Goal: Task Accomplishment & Management: Complete application form

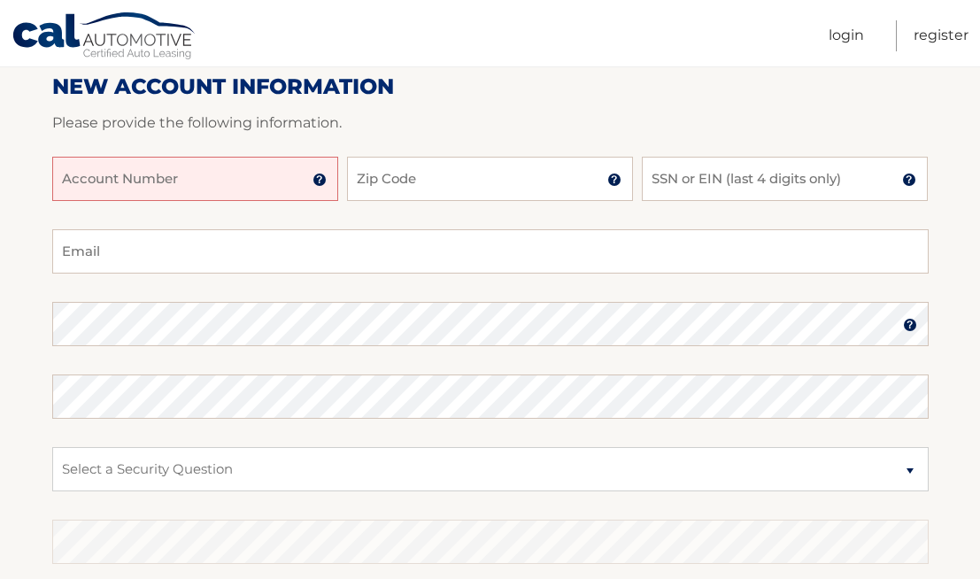
scroll to position [221, 0]
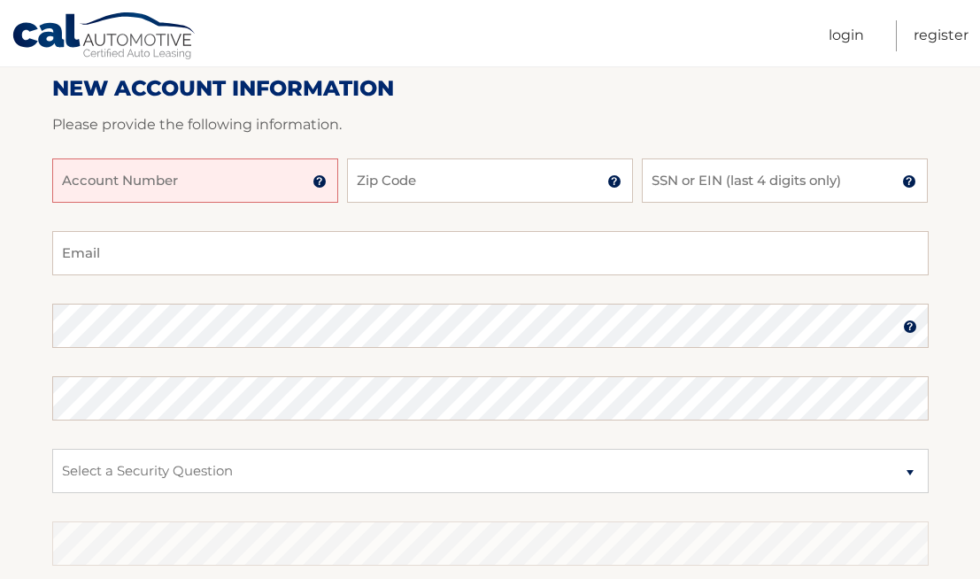
click at [204, 189] on input "Account Number" at bounding box center [195, 180] width 286 height 44
click at [399, 181] on input "Zip Code" at bounding box center [490, 180] width 286 height 44
type input "11778"
type input "[EMAIL_ADDRESS][DOMAIN_NAME]"
click at [732, 173] on input "SSN or EIN (last 4 digits only)" at bounding box center [785, 180] width 286 height 44
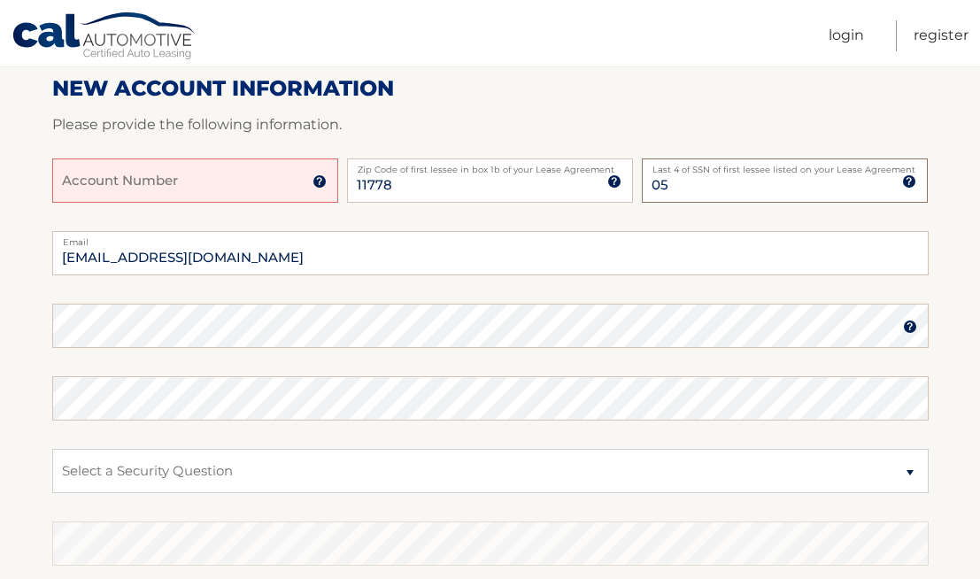
type input "0"
type input "5735"
click at [124, 424] on fieldset "brianacodispoti@gmail.com Email Password Password should be a minimum of 6 char…" at bounding box center [490, 459] width 876 height 456
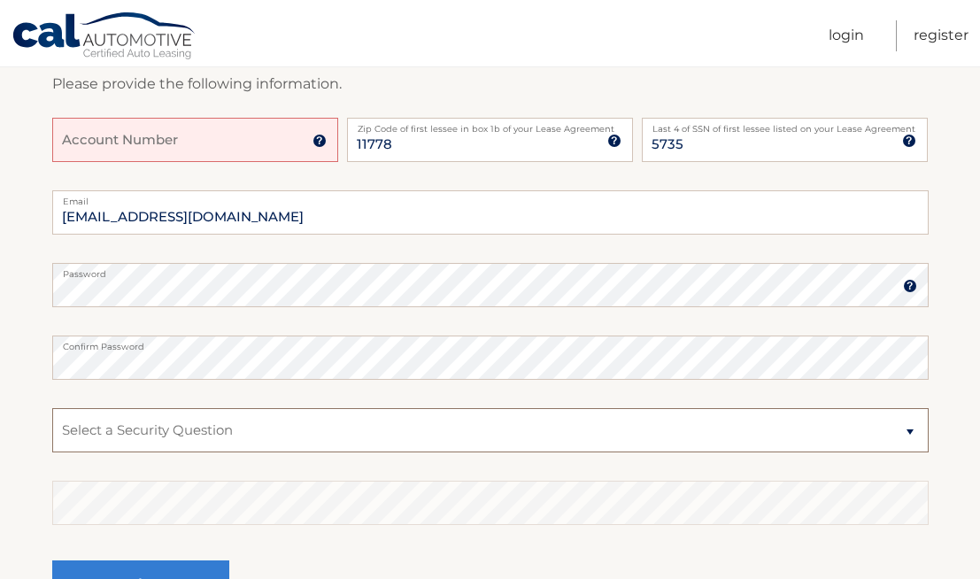
click at [250, 432] on select "Select a Security Question What was the name of your elementary school? What is…" at bounding box center [490, 430] width 876 height 44
click at [52, 408] on select "Select a Security Question What was the name of your elementary school? What is…" at bounding box center [490, 430] width 876 height 44
click at [391, 430] on select "Select a Security Question What was the name of your elementary school? What is…" at bounding box center [490, 430] width 876 height 44
select select "4"
click at [52, 408] on select "Select a Security Question What was the name of your elementary school? What is…" at bounding box center [490, 430] width 876 height 44
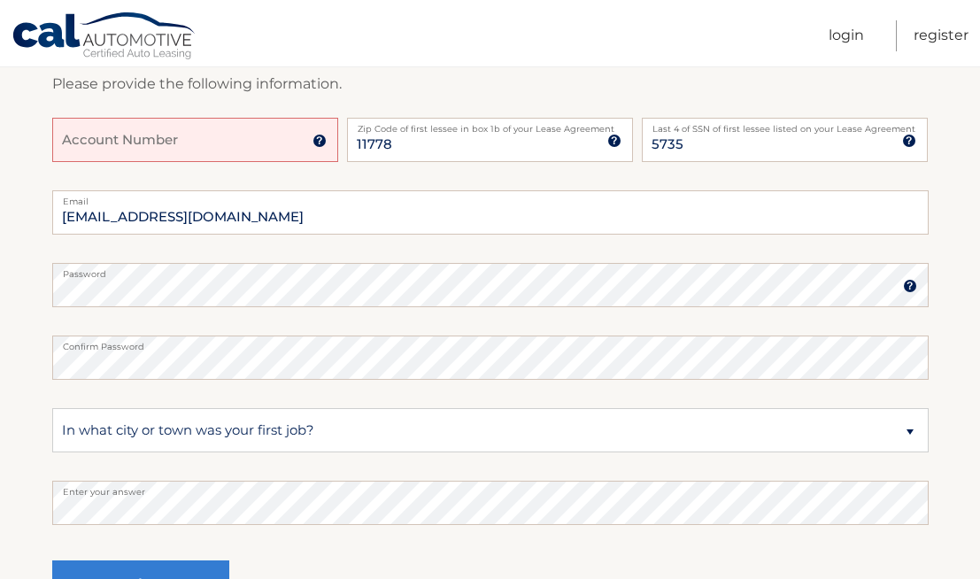
click at [235, 149] on input "Account Number" at bounding box center [195, 140] width 286 height 44
click at [317, 148] on input "Account Number" at bounding box center [195, 140] width 286 height 44
click at [322, 139] on img at bounding box center [319, 141] width 14 height 14
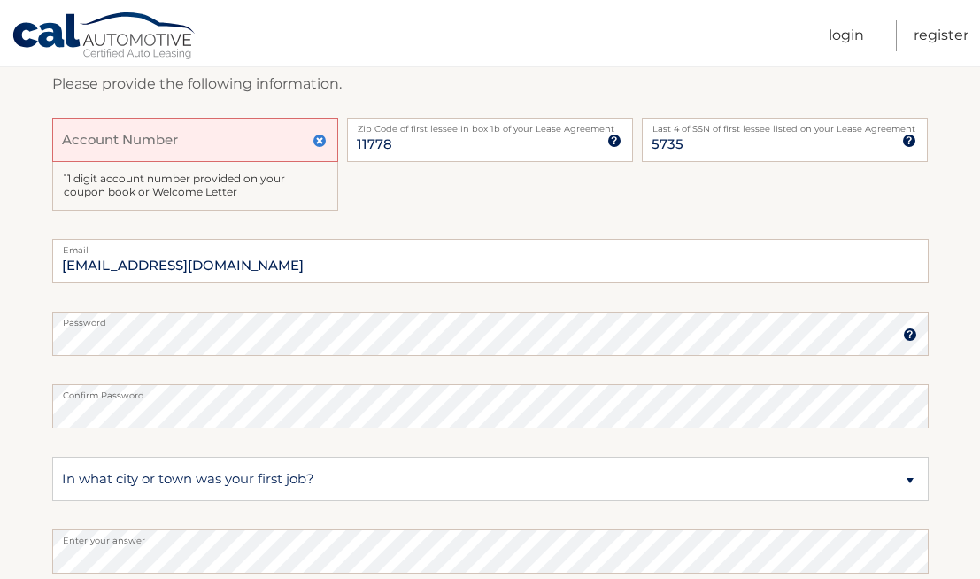
click at [191, 135] on input "Account Number" at bounding box center [195, 140] width 286 height 44
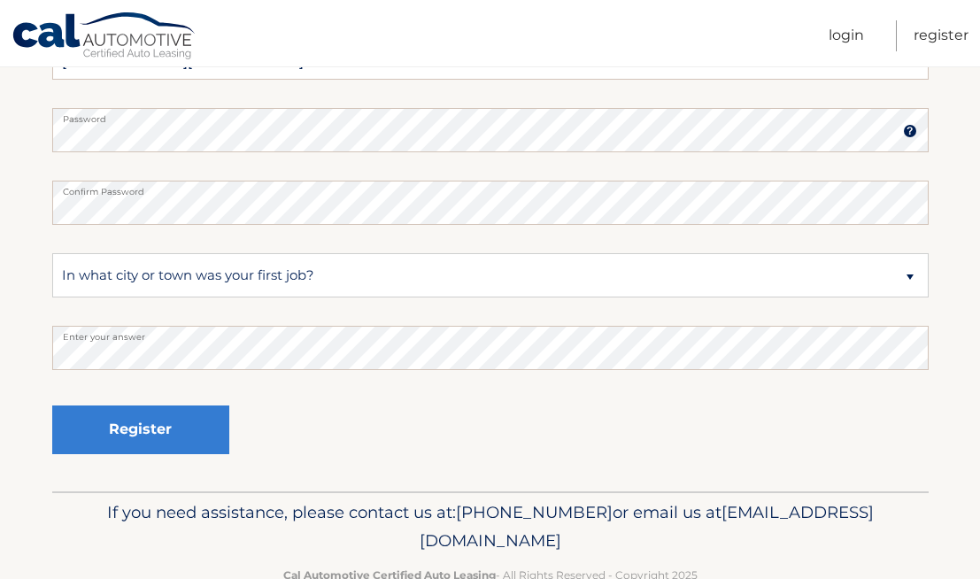
scroll to position [466, 0]
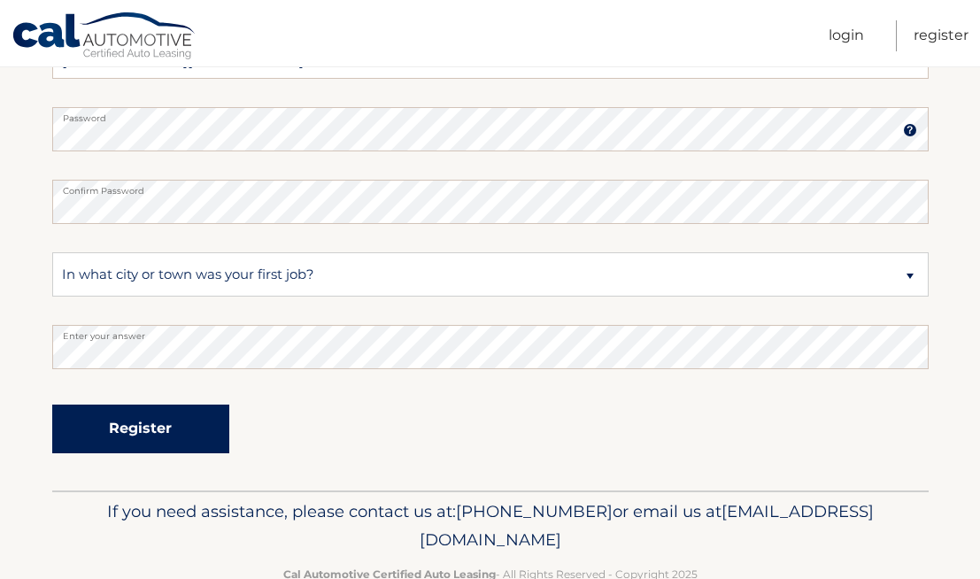
type input "44455998574"
click at [179, 412] on button "Register" at bounding box center [140, 429] width 177 height 49
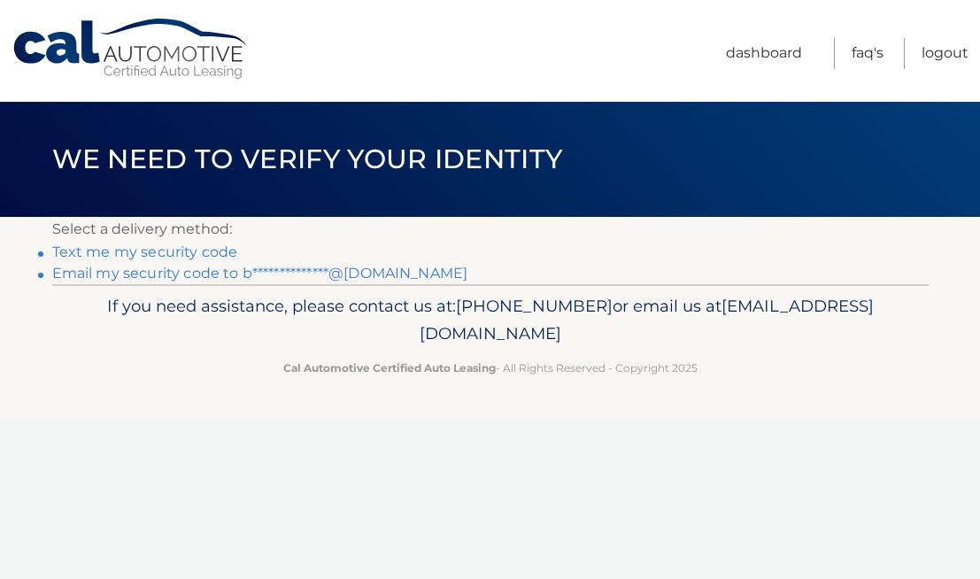
click at [180, 247] on link "Text me my security code" at bounding box center [145, 251] width 186 height 17
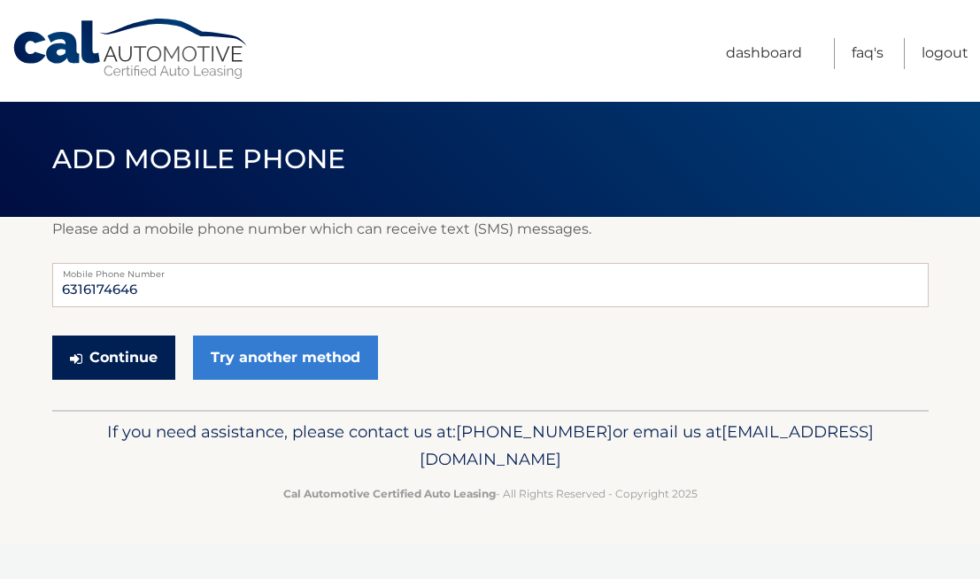
click at [107, 351] on button "Continue" at bounding box center [113, 357] width 123 height 44
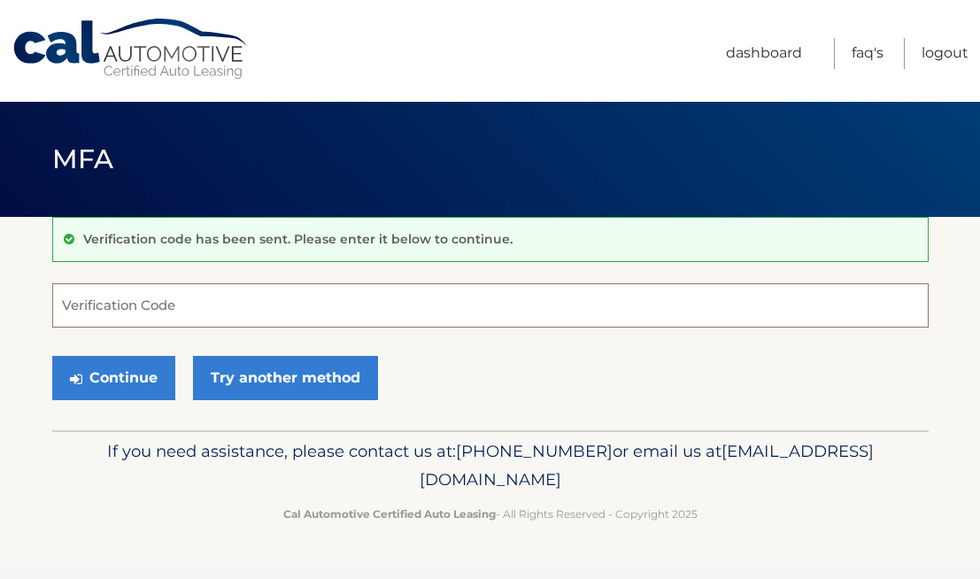
click at [139, 320] on input "Verification Code" at bounding box center [490, 305] width 876 height 44
click at [139, 320] on input "7553" at bounding box center [490, 305] width 876 height 44
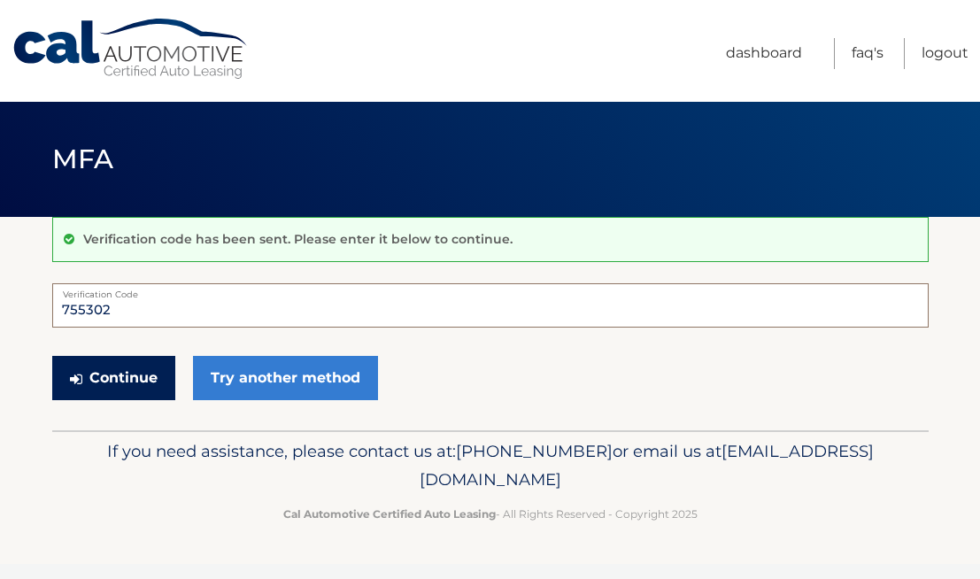
type input "755302"
click at [89, 377] on button "Continue" at bounding box center [113, 378] width 123 height 44
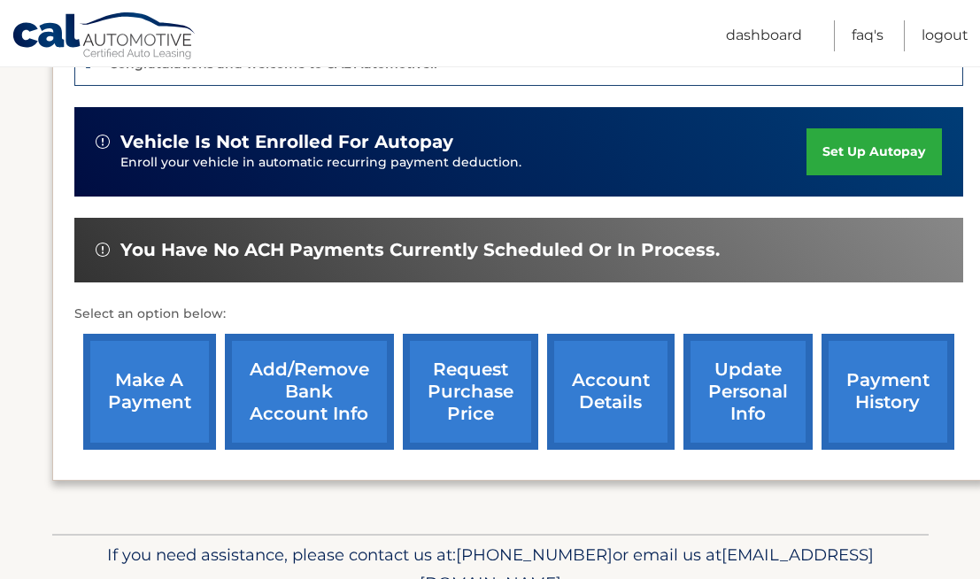
scroll to position [476, 0]
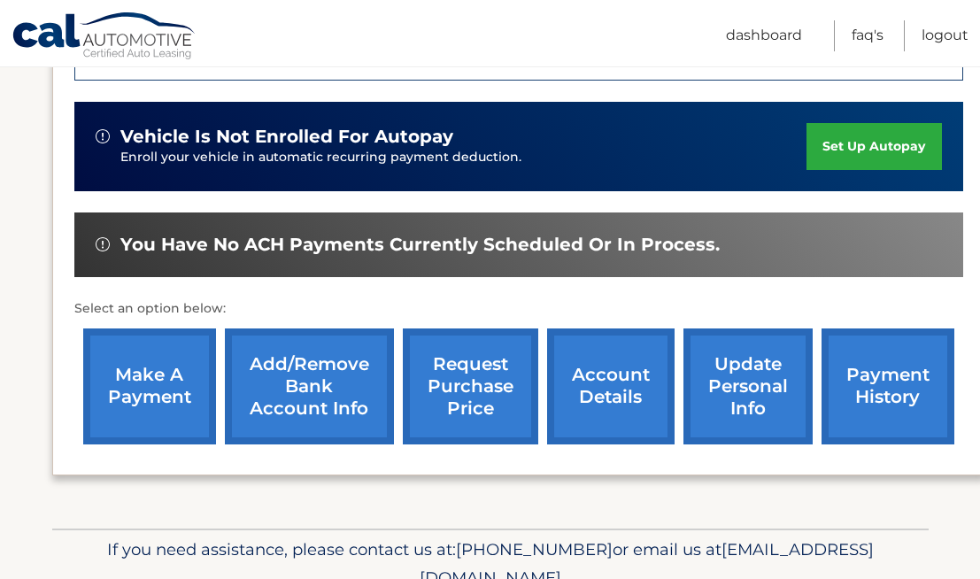
click at [364, 419] on link "Add/Remove bank account info" at bounding box center [309, 386] width 169 height 116
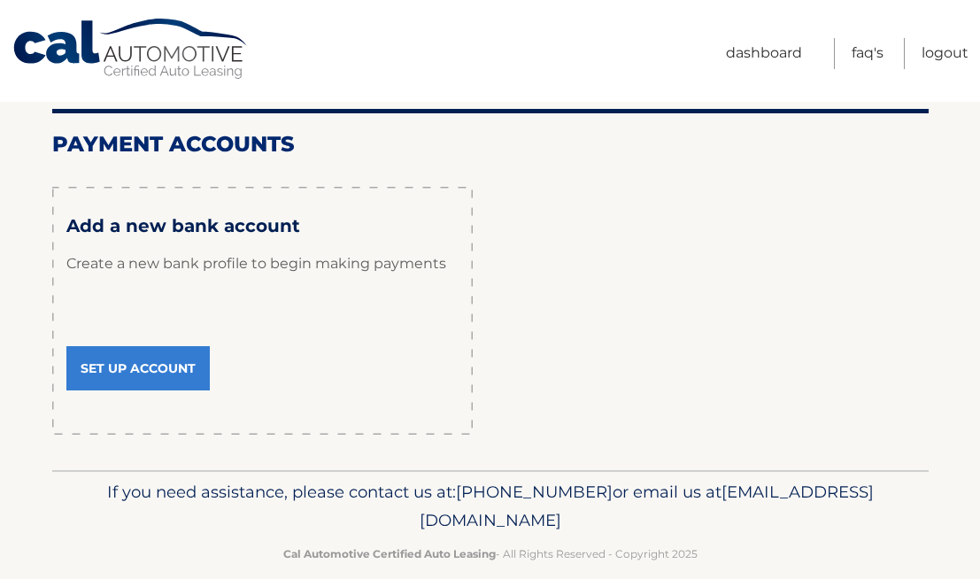
scroll to position [173, 0]
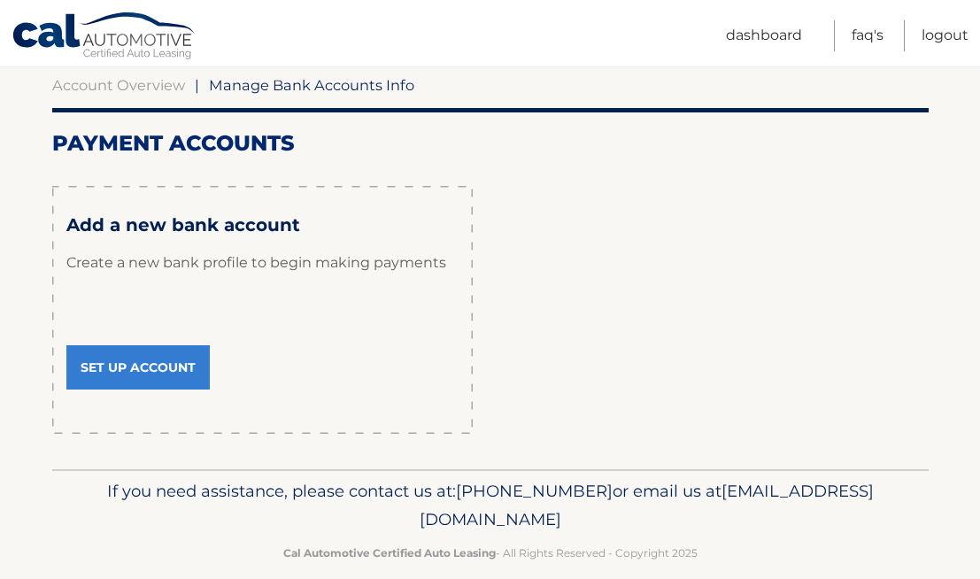
click at [178, 372] on link "Set Up Account" at bounding box center [137, 367] width 143 height 44
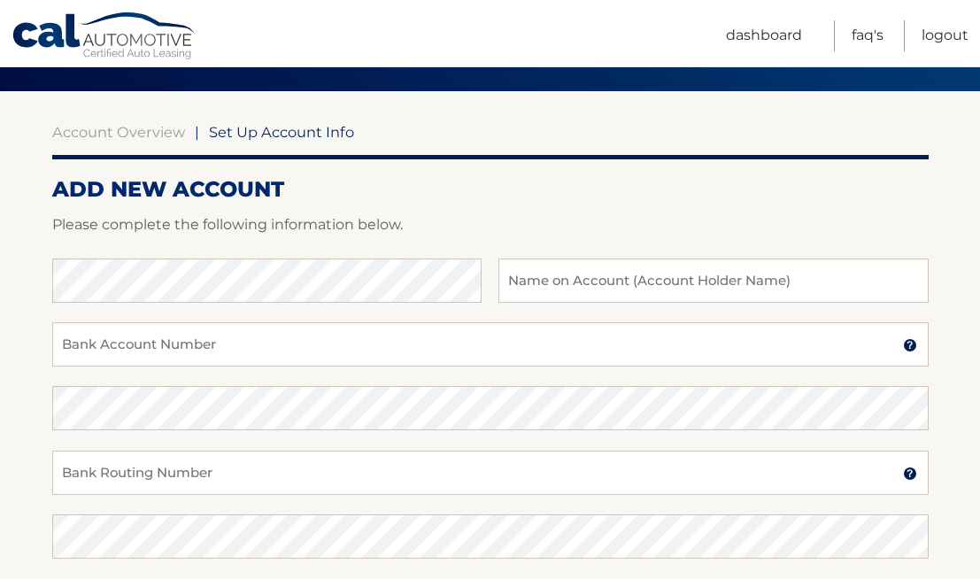
scroll to position [143, 0]
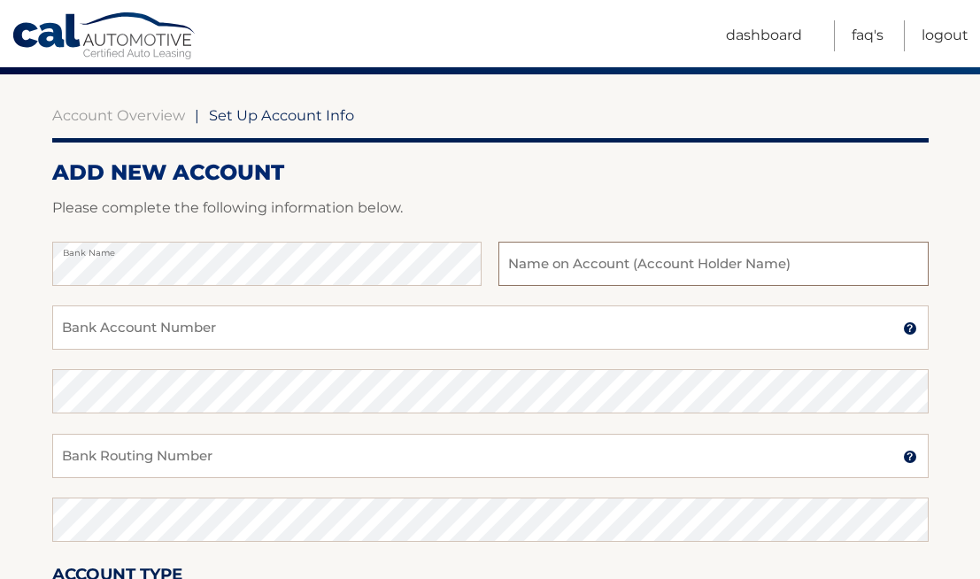
click at [552, 264] on input "text" at bounding box center [712, 264] width 429 height 44
type input "[PERSON_NAME]"
click at [163, 321] on input "Bank Account Number" at bounding box center [490, 327] width 876 height 44
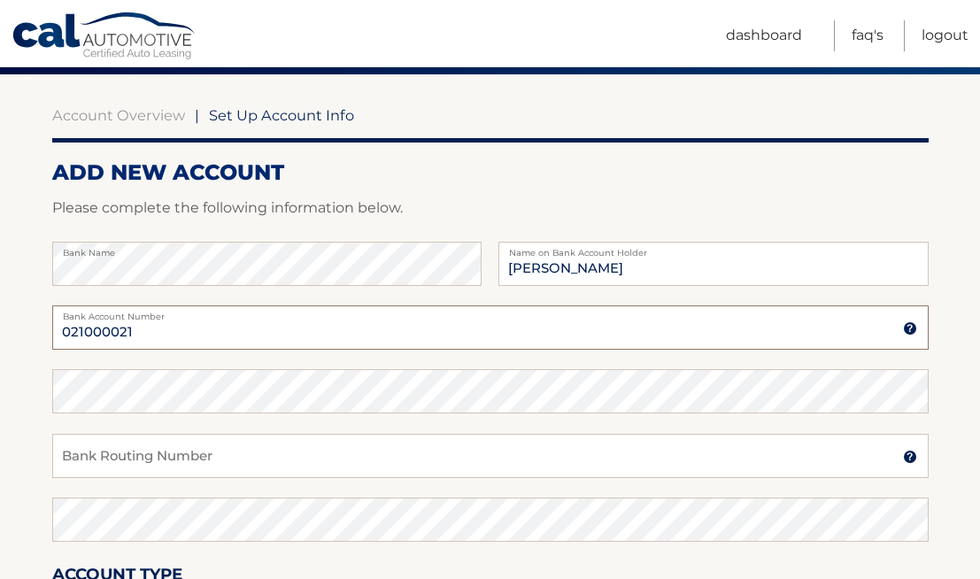
type input "021000021"
click at [164, 443] on input "Bank Routing Number" at bounding box center [490, 456] width 876 height 44
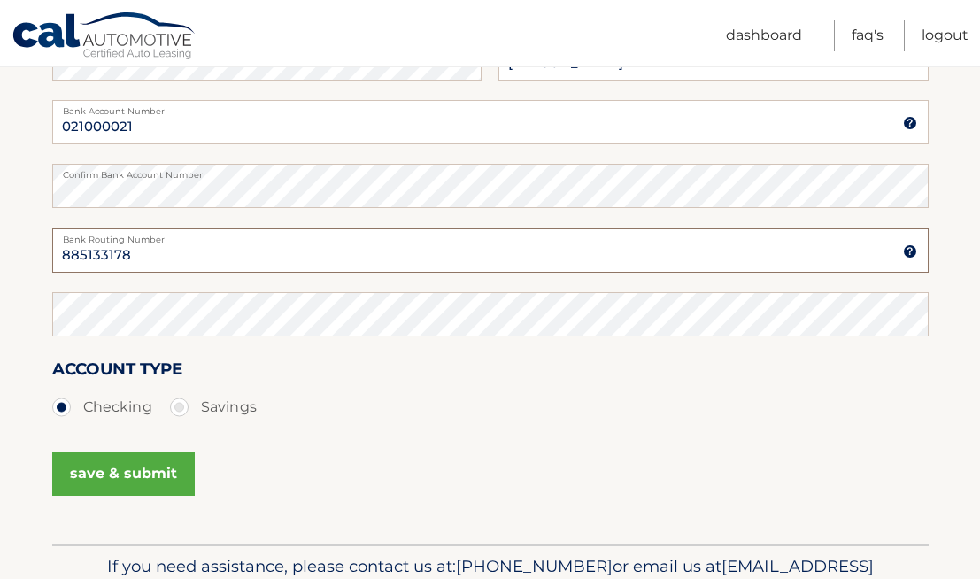
scroll to position [351, 0]
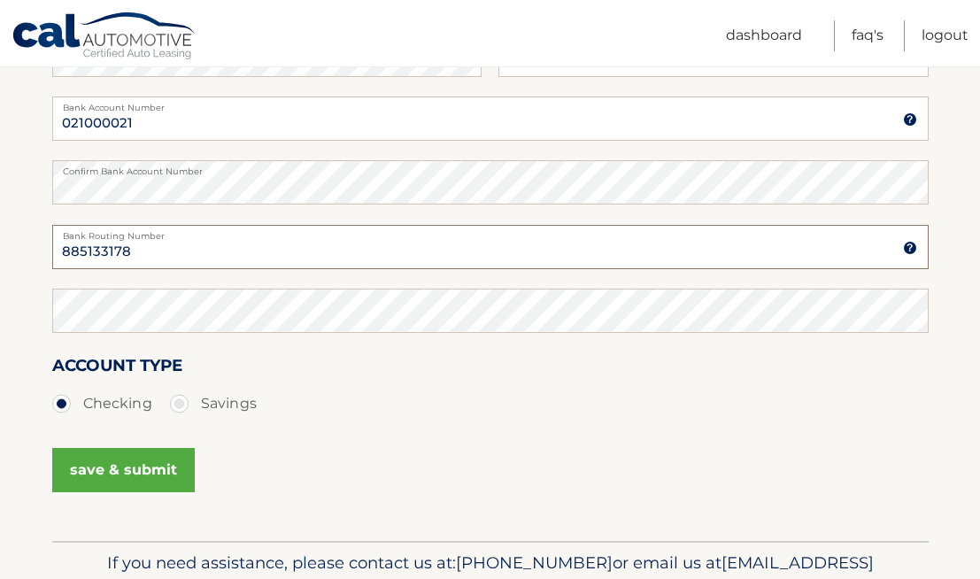
type input "885133178"
click at [117, 121] on input "021000021" at bounding box center [490, 118] width 876 height 44
type input "885133178"
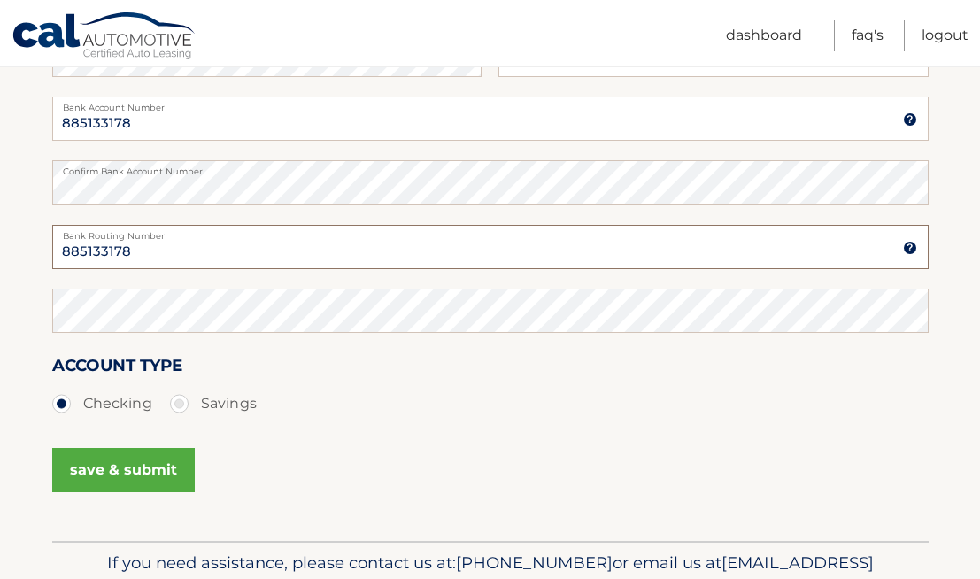
click at [88, 263] on input "885133178" at bounding box center [490, 247] width 876 height 44
type input "021000021"
click at [157, 467] on button "save & submit" at bounding box center [123, 470] width 143 height 44
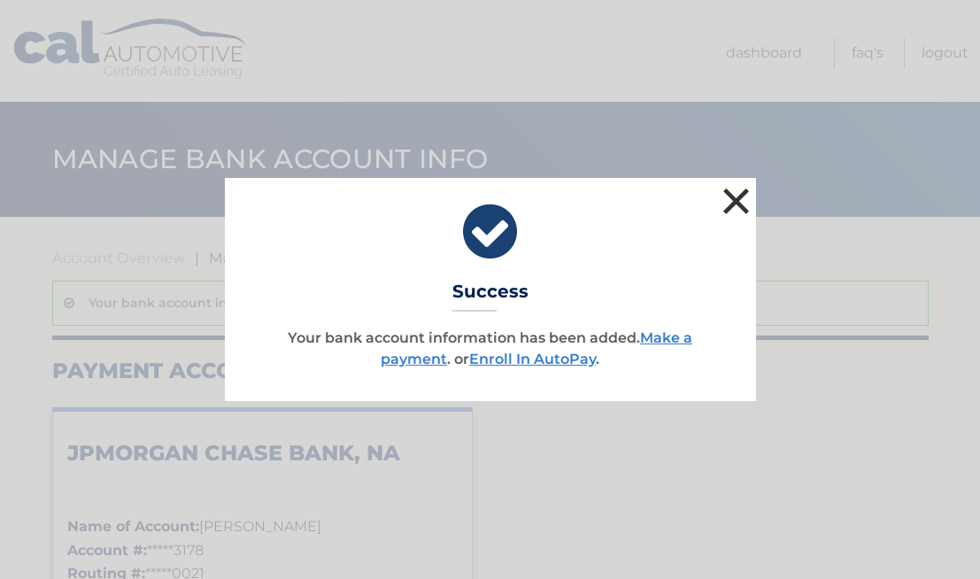
click at [739, 193] on button "×" at bounding box center [736, 200] width 35 height 35
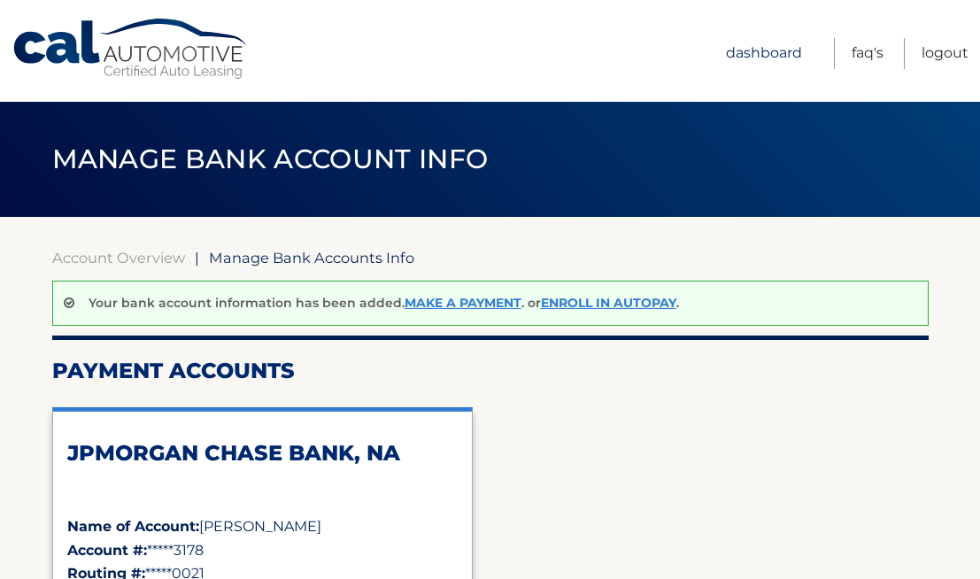
click at [749, 55] on link "Dashboard" at bounding box center [764, 53] width 76 height 31
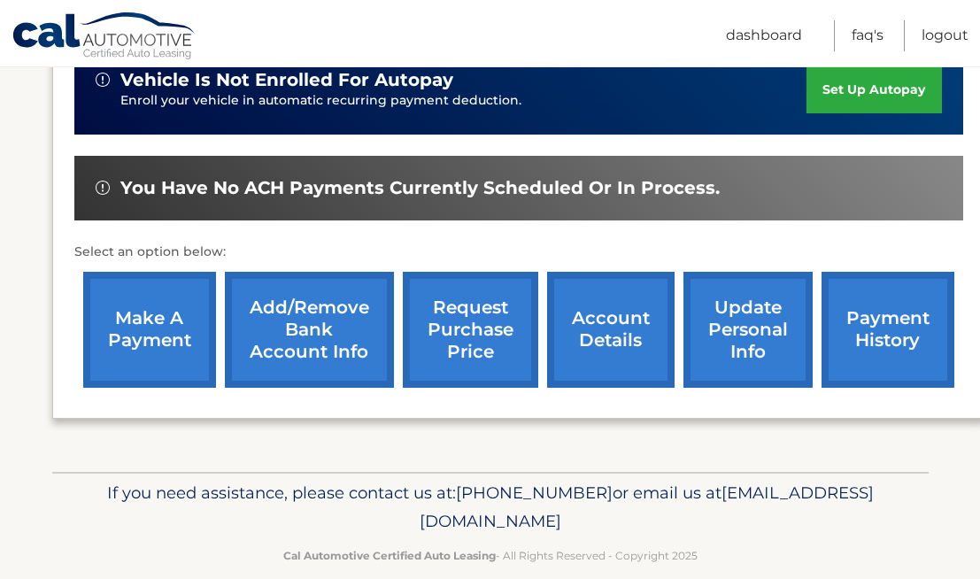
scroll to position [559, 0]
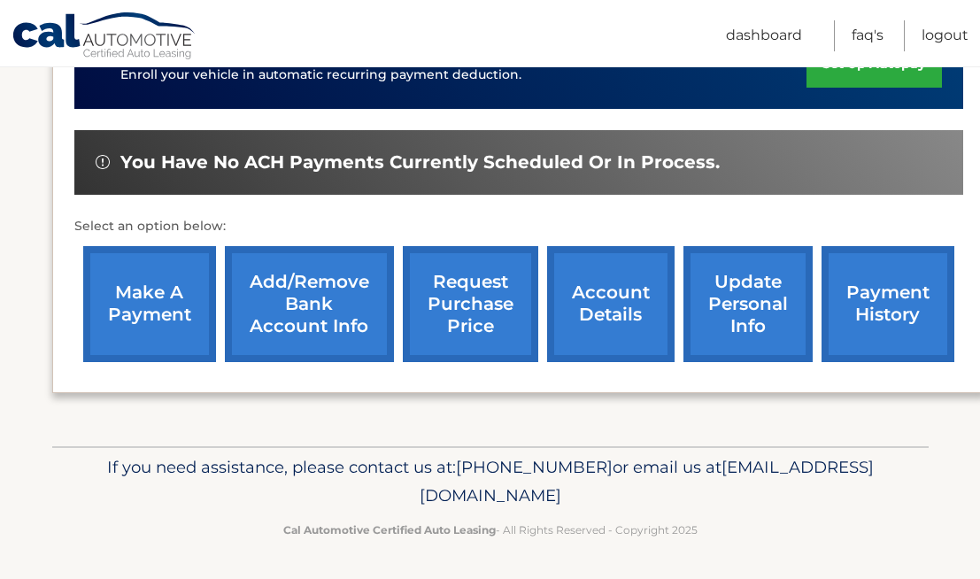
click at [132, 276] on link "make a payment" at bounding box center [149, 304] width 133 height 116
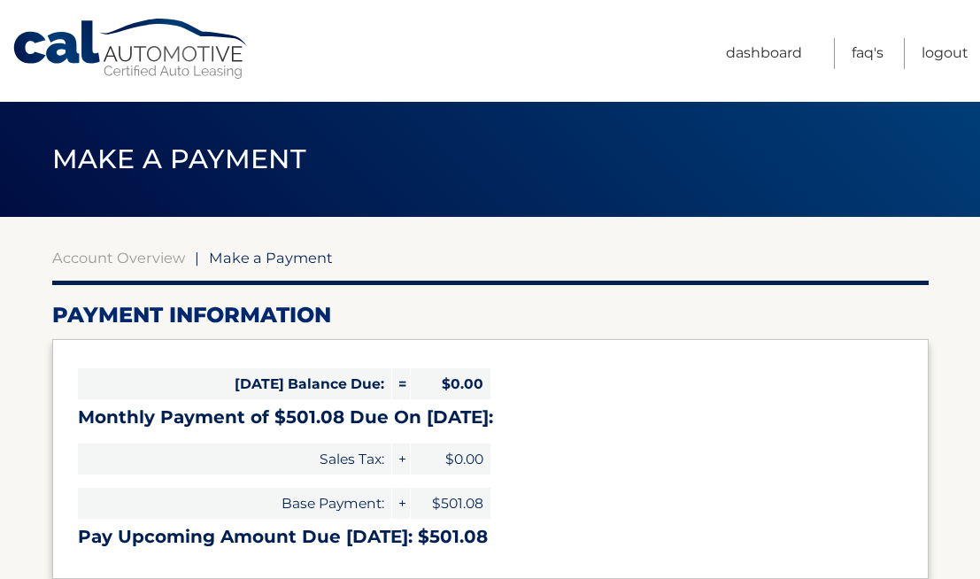
select select "ZjY2YmQ3MWItODhiOC00NjI4LWEwMDUtMTFkYmE0NzY2NzVl"
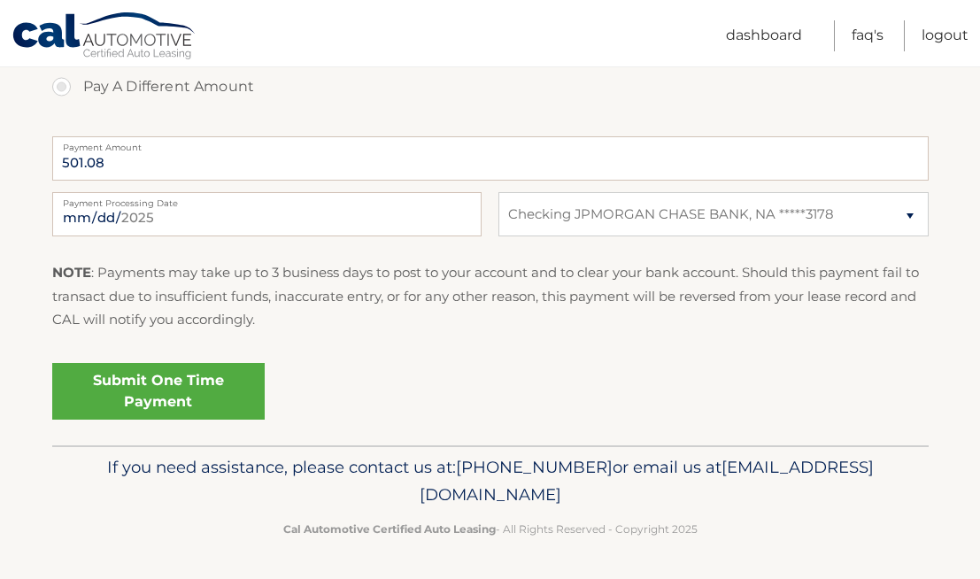
scroll to position [686, 0]
click at [137, 375] on link "Submit One Time Payment" at bounding box center [158, 390] width 212 height 57
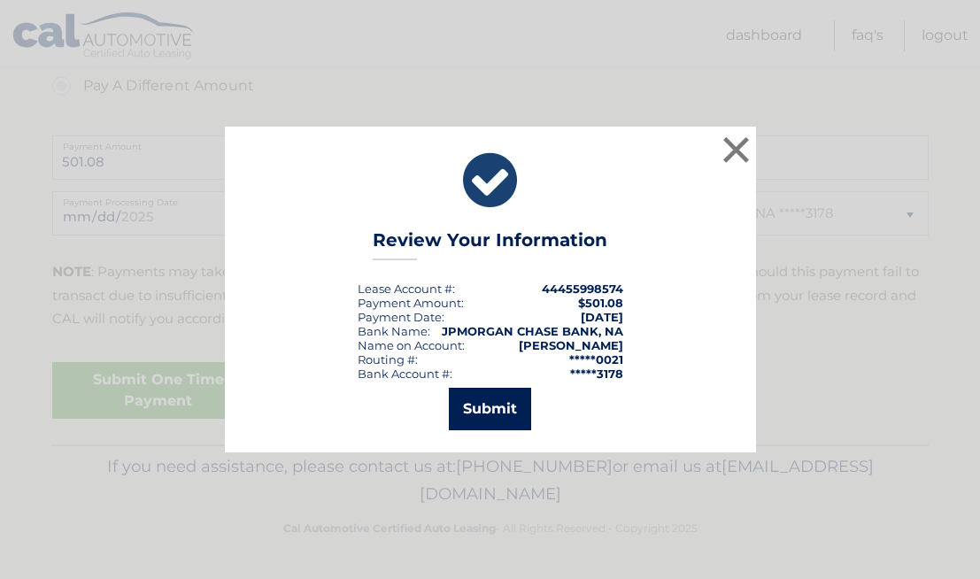
click at [484, 404] on button "Submit" at bounding box center [490, 409] width 82 height 42
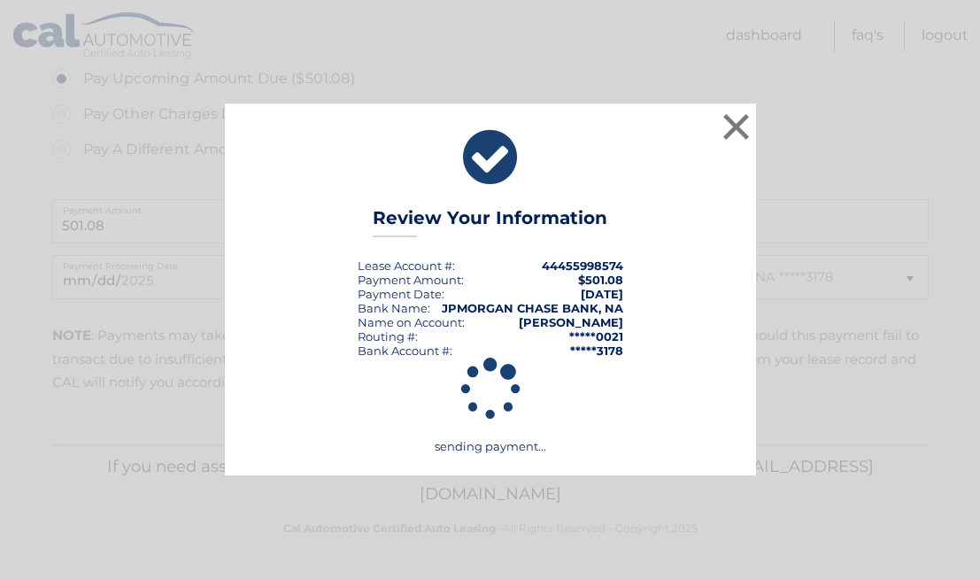
scroll to position [622, 0]
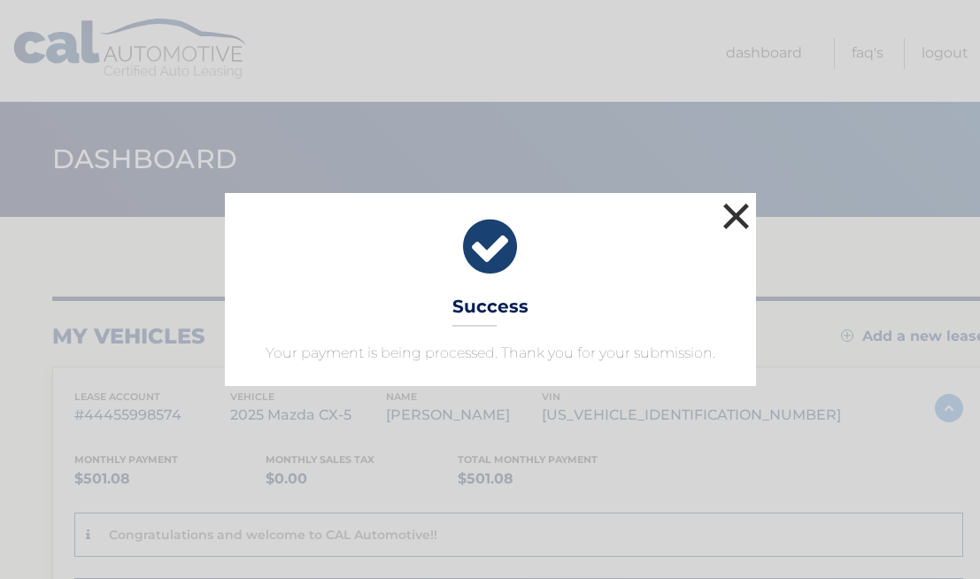
click at [736, 223] on button "×" at bounding box center [736, 215] width 35 height 35
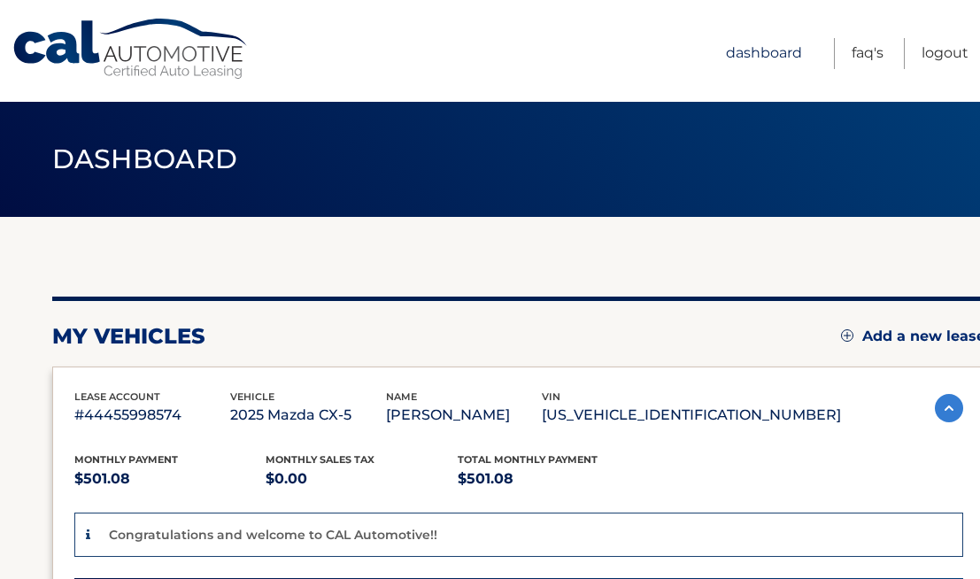
click at [767, 61] on link "Dashboard" at bounding box center [764, 53] width 76 height 31
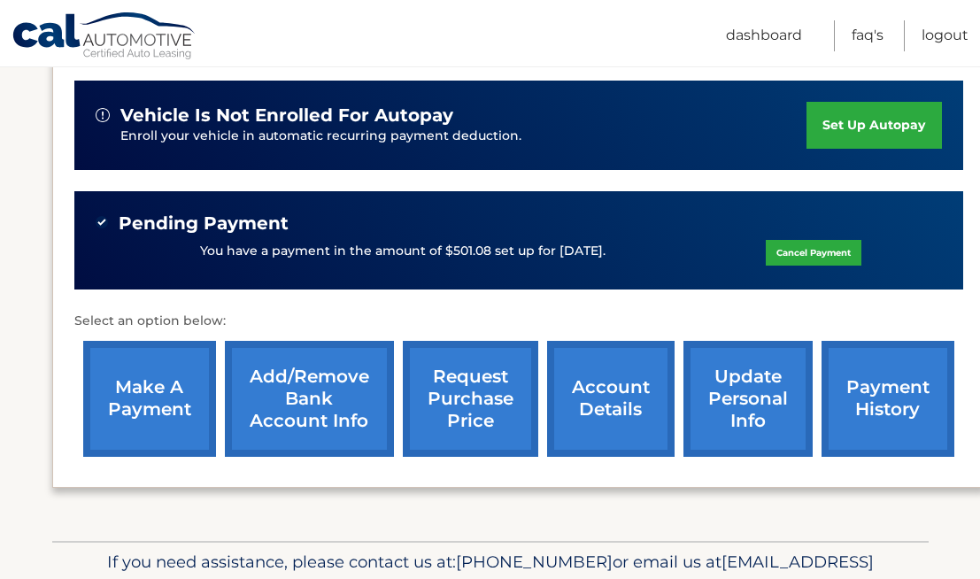
scroll to position [501, 0]
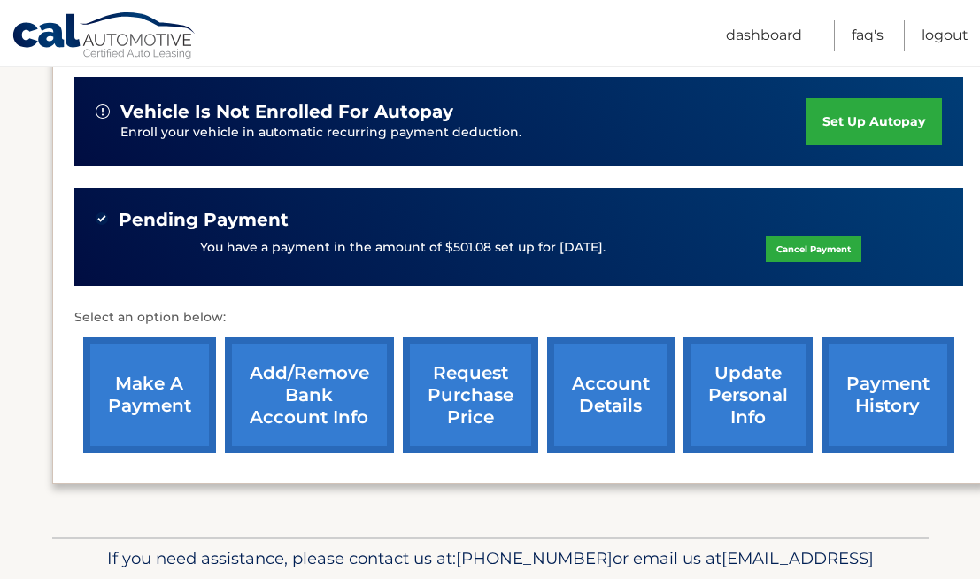
click at [575, 417] on link "account details" at bounding box center [610, 395] width 127 height 116
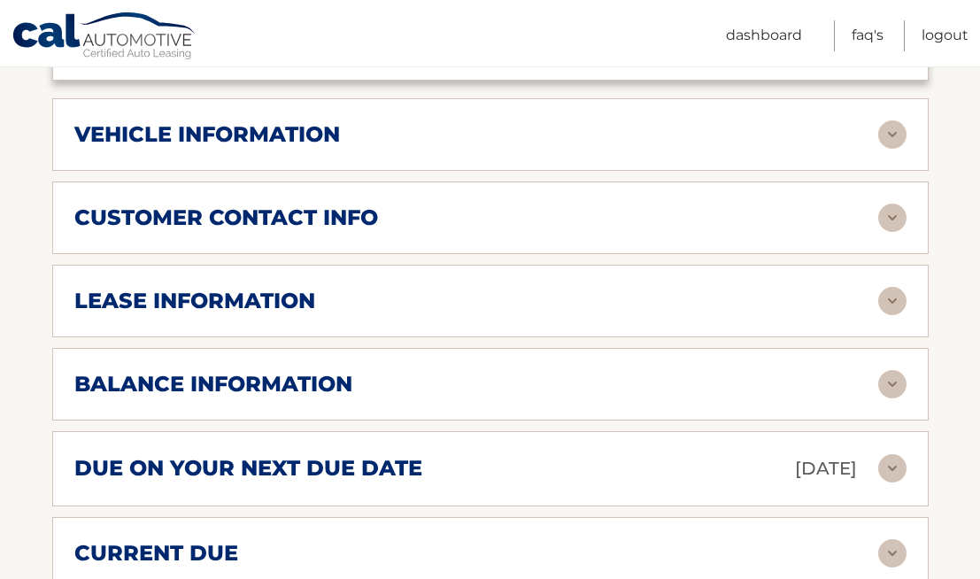
scroll to position [863, 0]
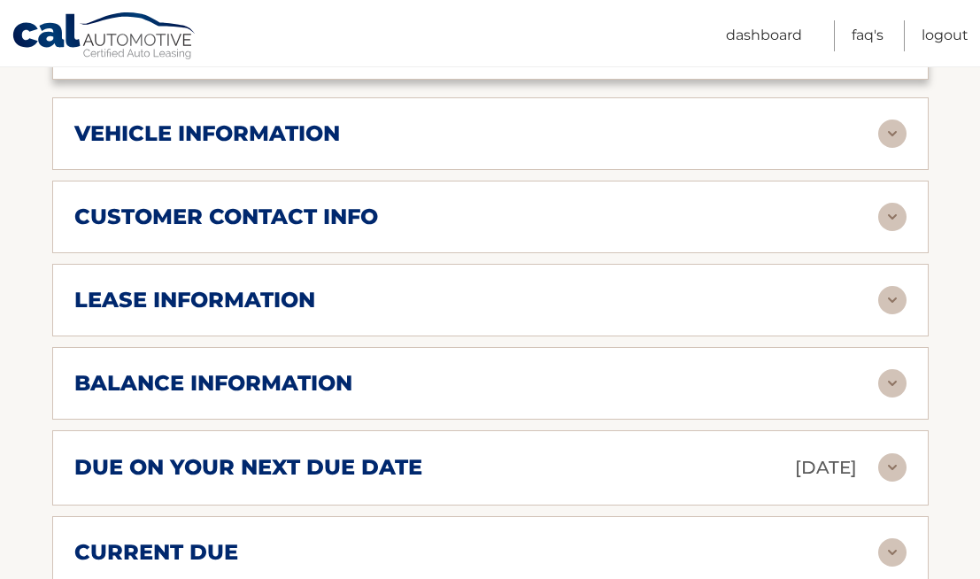
click at [883, 219] on img at bounding box center [892, 217] width 28 height 28
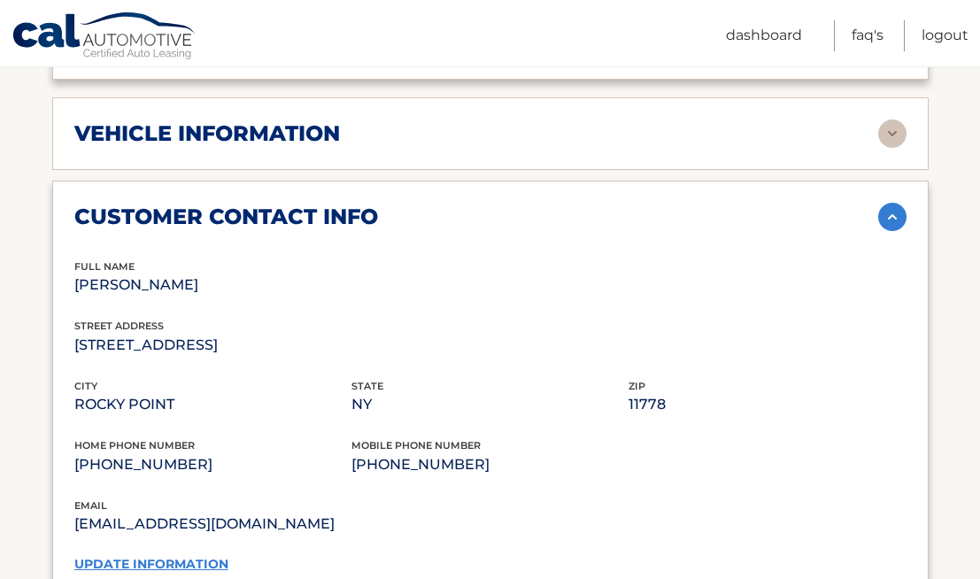
click at [889, 123] on img at bounding box center [892, 133] width 28 height 28
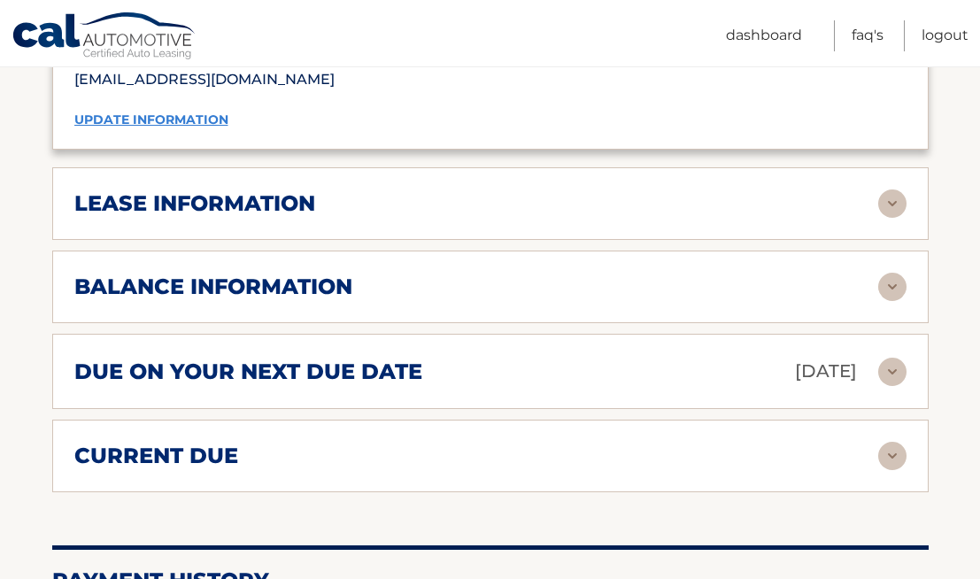
scroll to position [1736, 0]
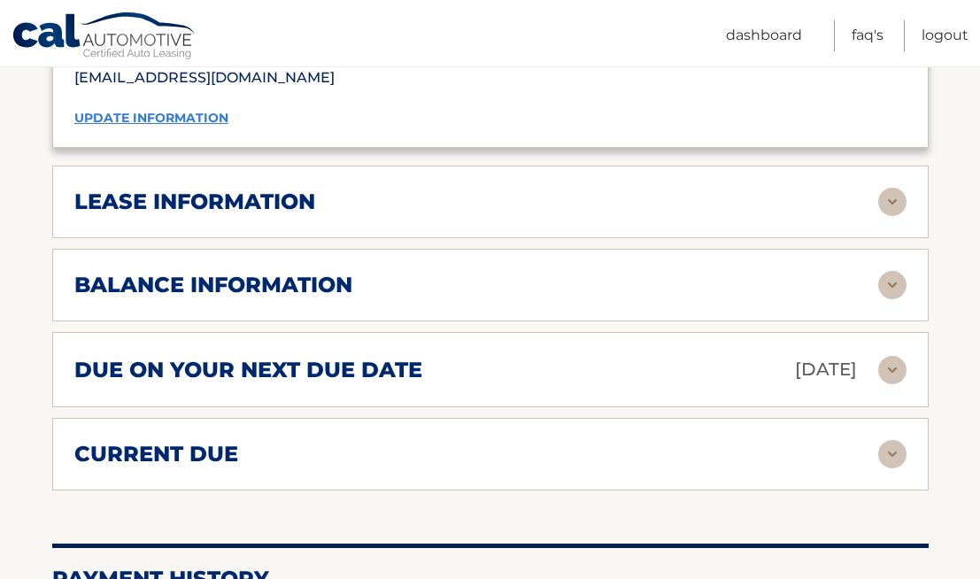
click at [906, 207] on img at bounding box center [892, 202] width 28 height 28
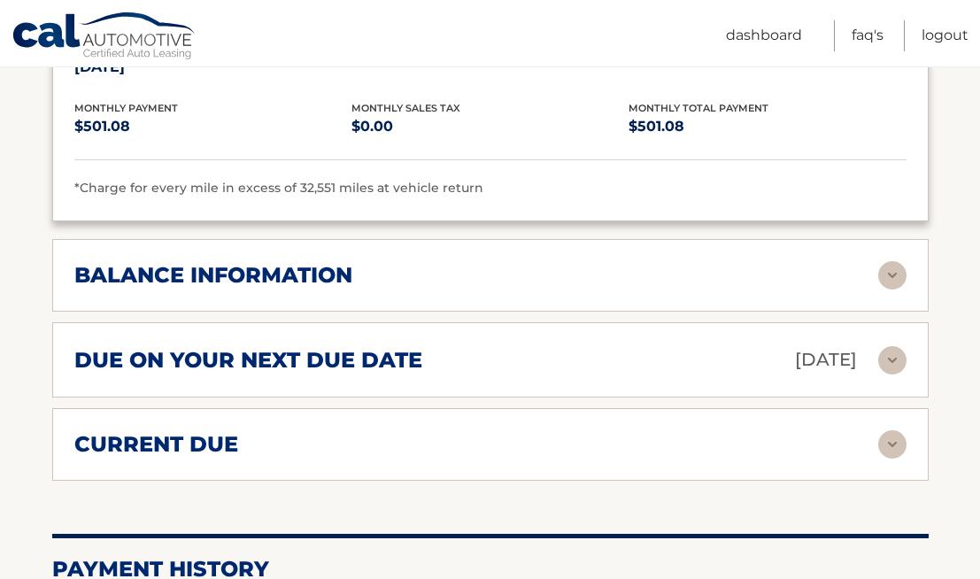
scroll to position [2081, 0]
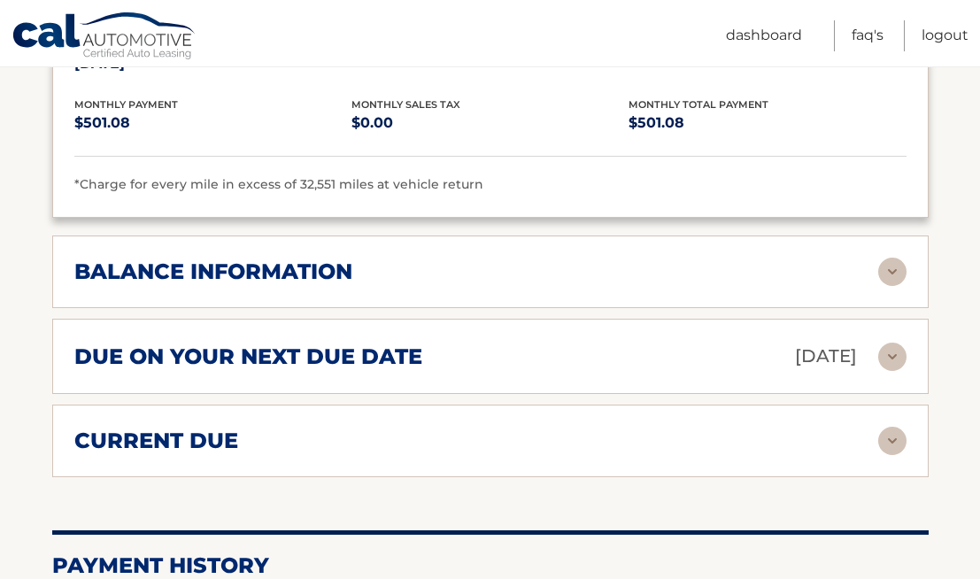
click at [898, 258] on img at bounding box center [892, 272] width 28 height 28
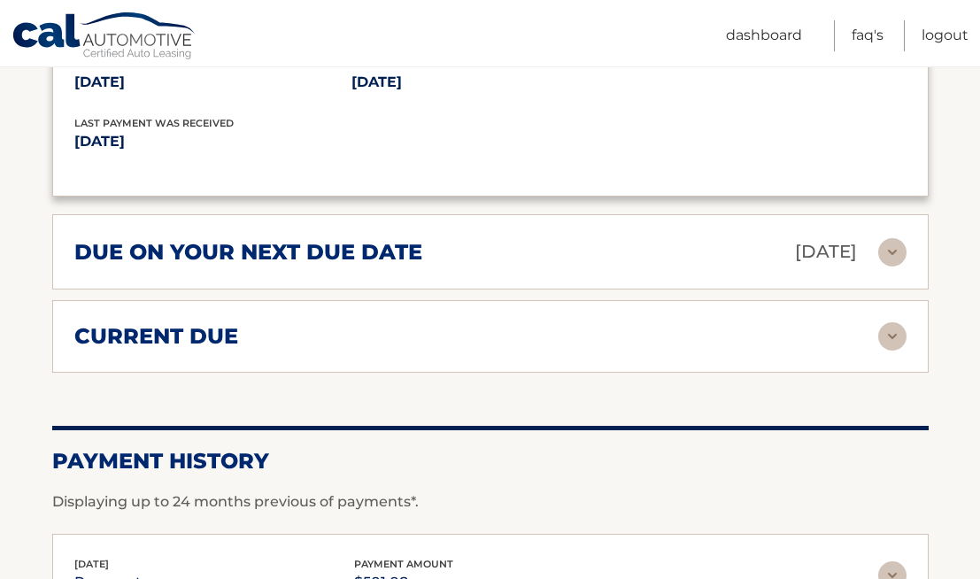
scroll to position [2397, 0]
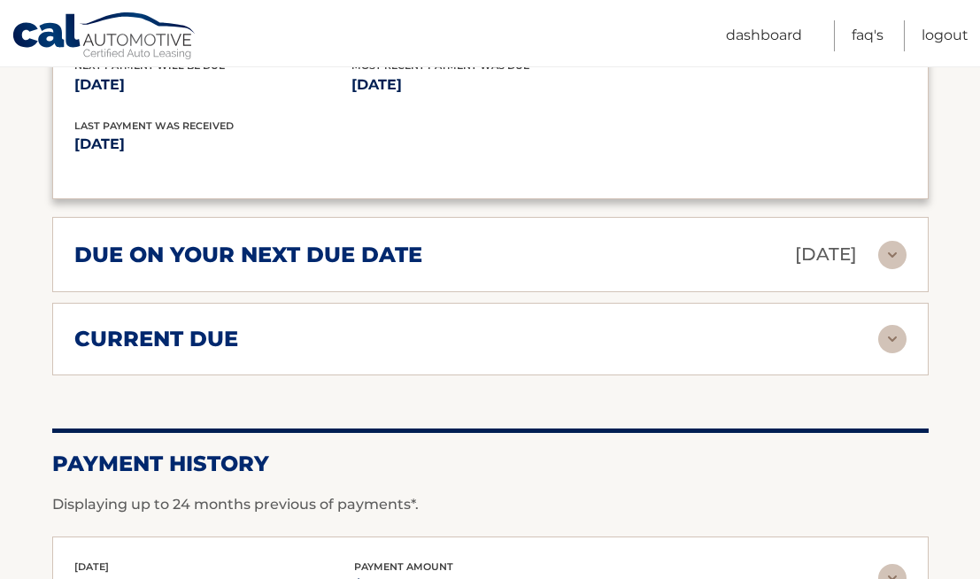
click at [890, 241] on img at bounding box center [892, 255] width 28 height 28
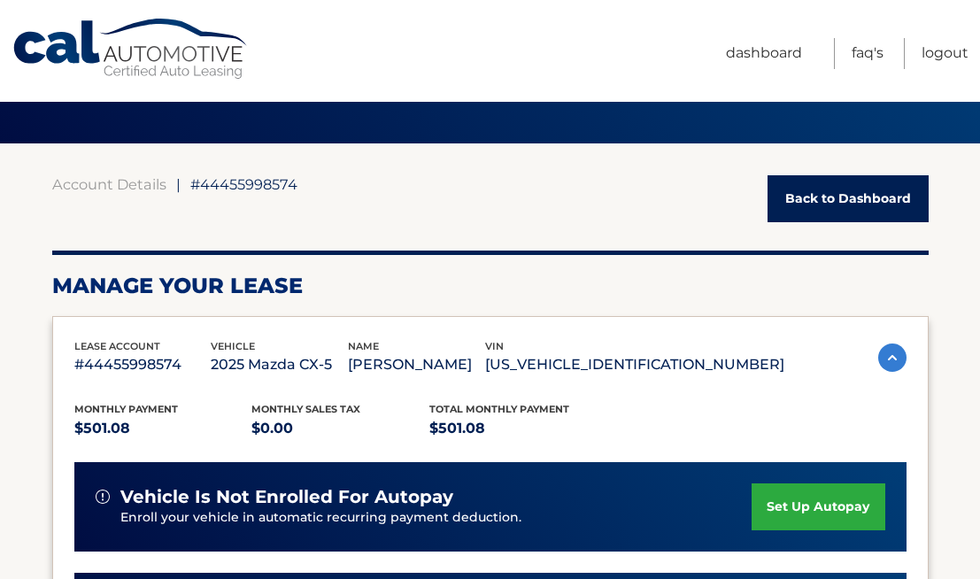
scroll to position [0, 0]
